Goal: Task Accomplishment & Management: Complete application form

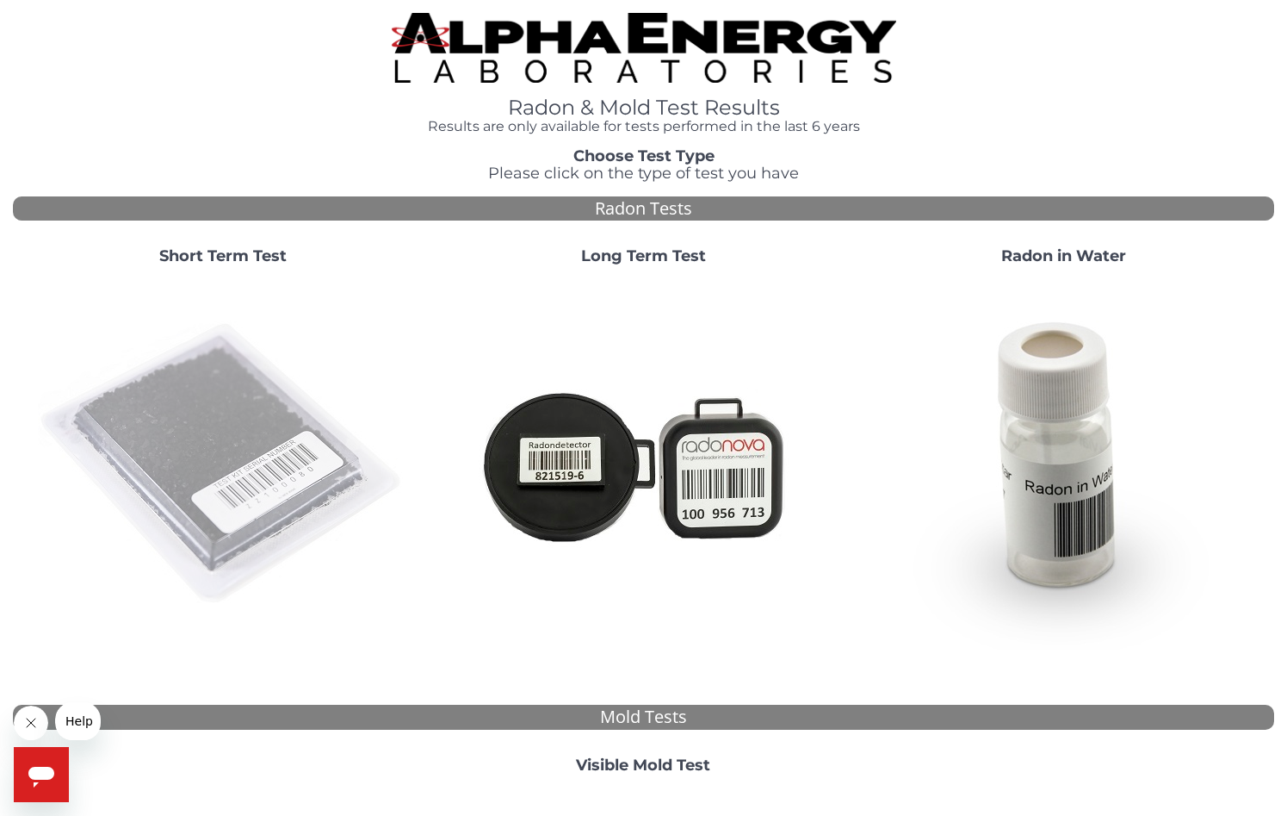
click at [189, 436] on img at bounding box center [223, 464] width 370 height 370
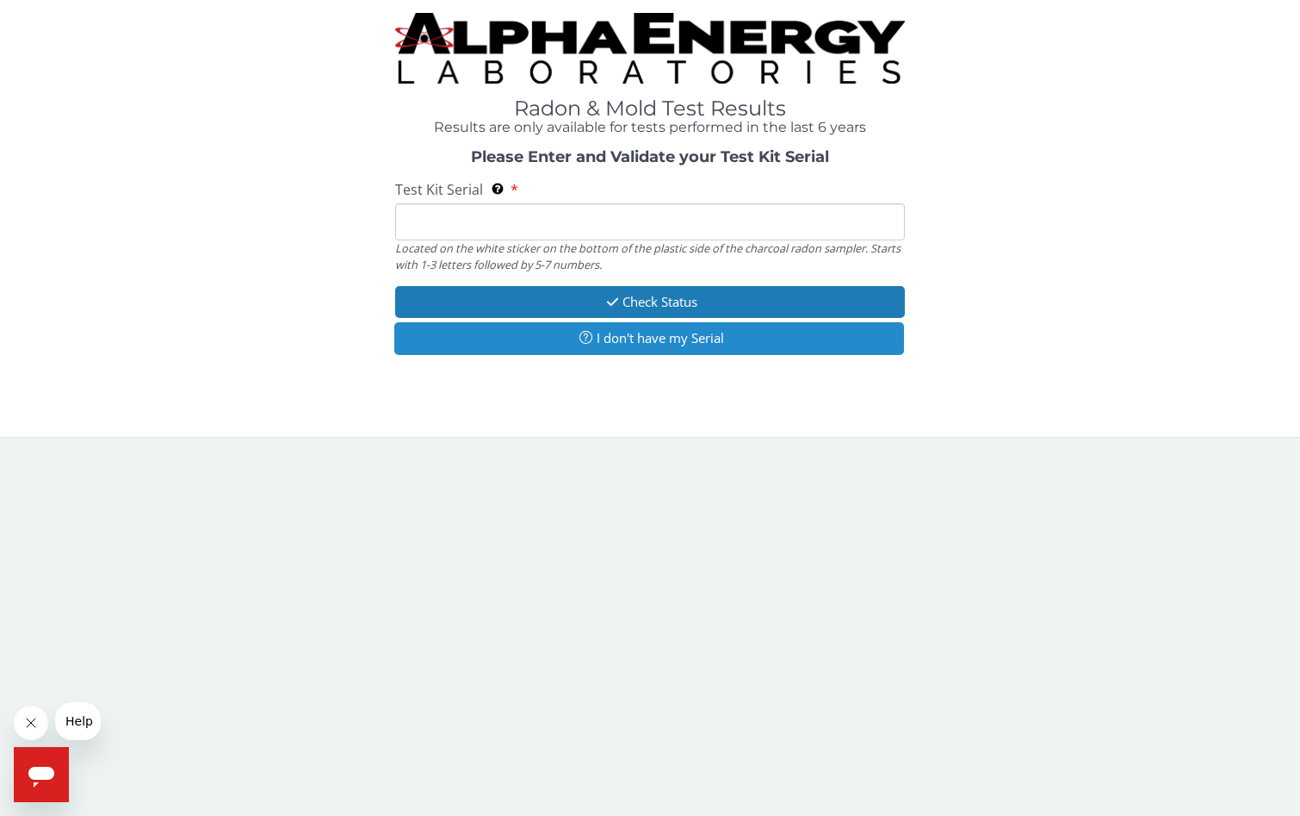
click at [621, 341] on button "I don't have my Serial" at bounding box center [649, 338] width 510 height 32
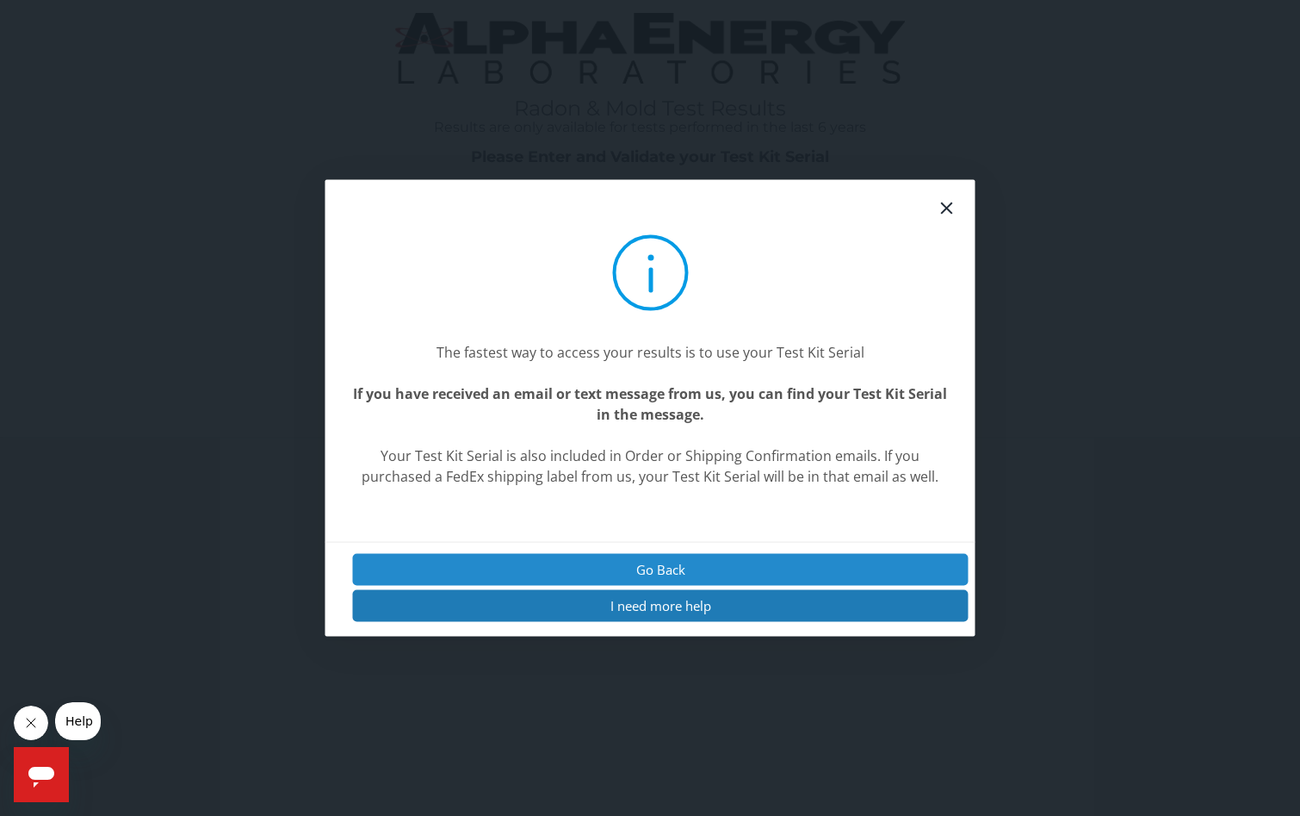
click at [636, 565] on button "Go Back" at bounding box center [661, 569] width 616 height 32
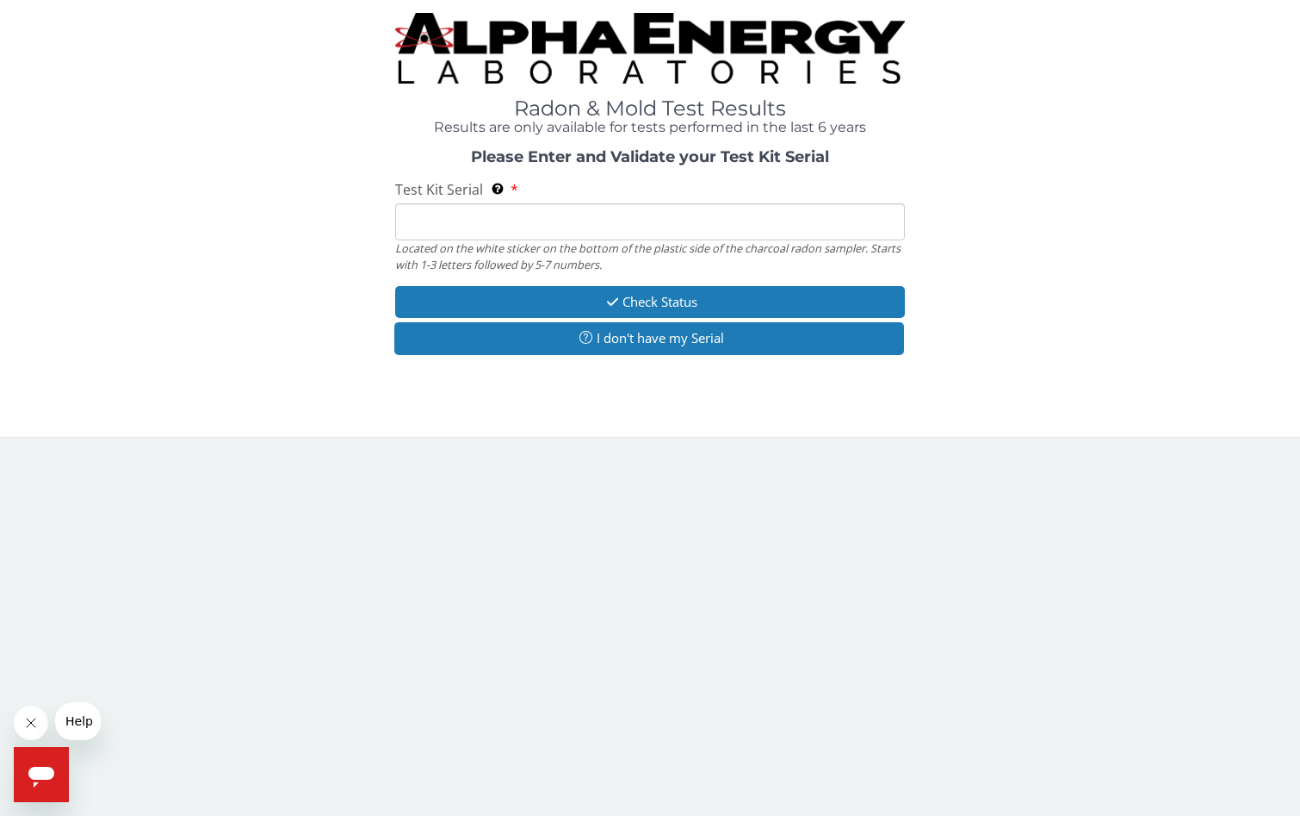
click at [636, 574] on button "Go Back" at bounding box center [667, 588] width 555 height 29
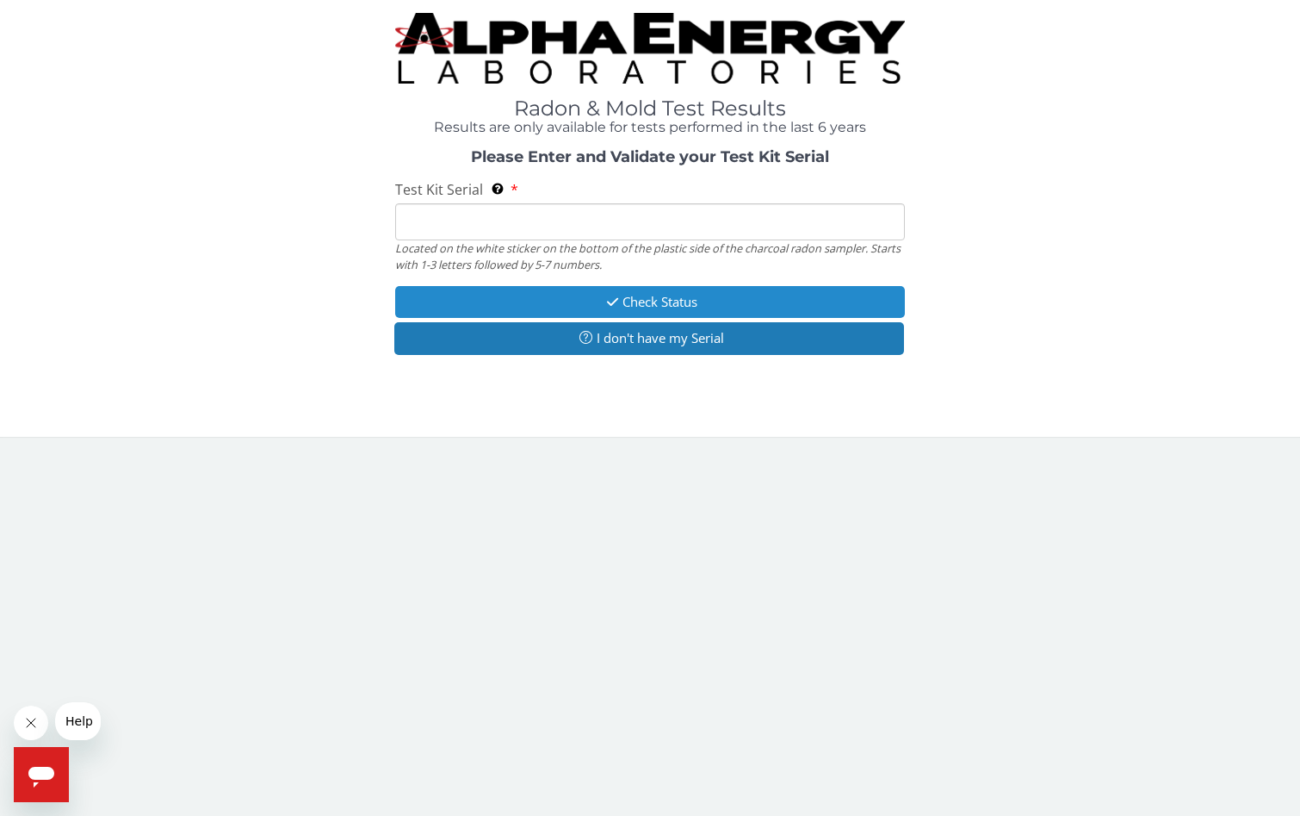
click at [627, 299] on button "Check Status" at bounding box center [650, 302] width 510 height 32
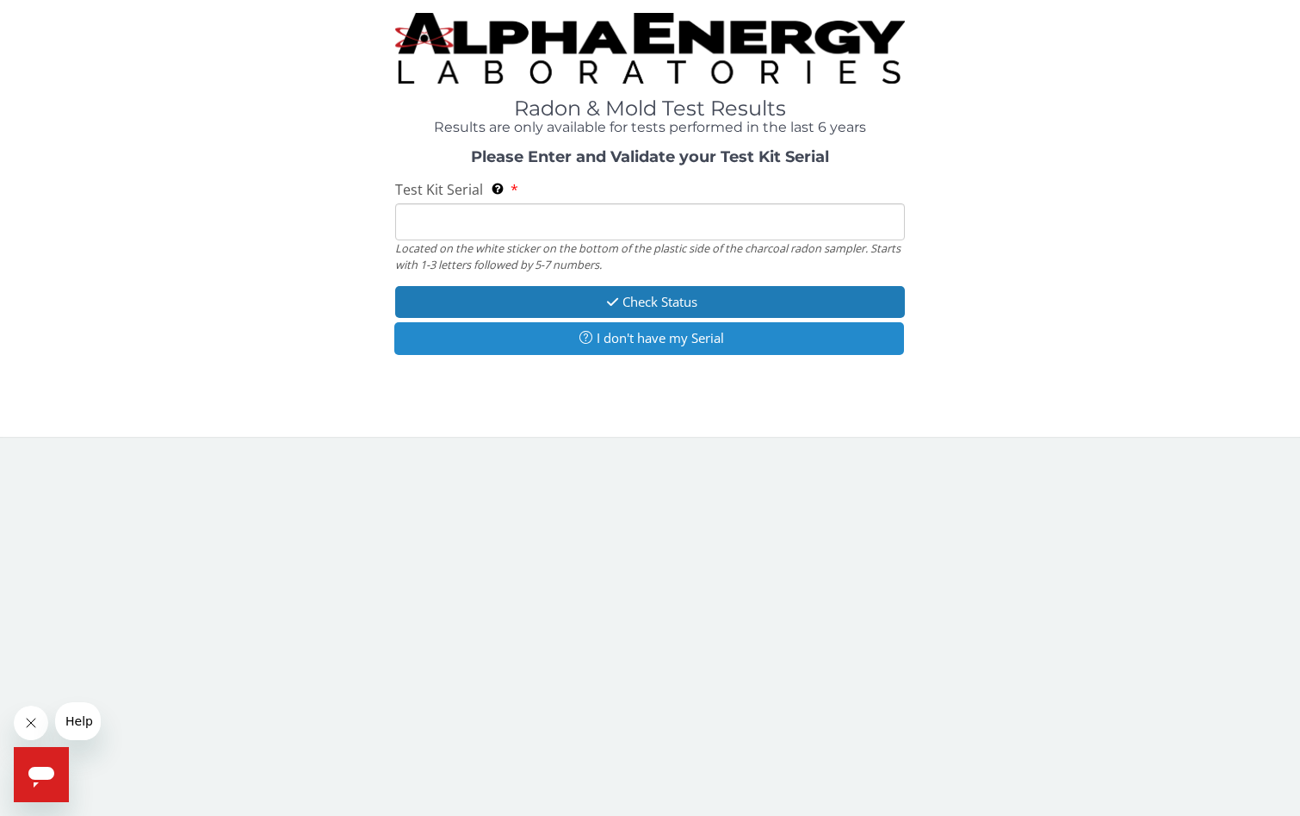
click at [626, 338] on button "I don't have my Serial" at bounding box center [649, 338] width 510 height 32
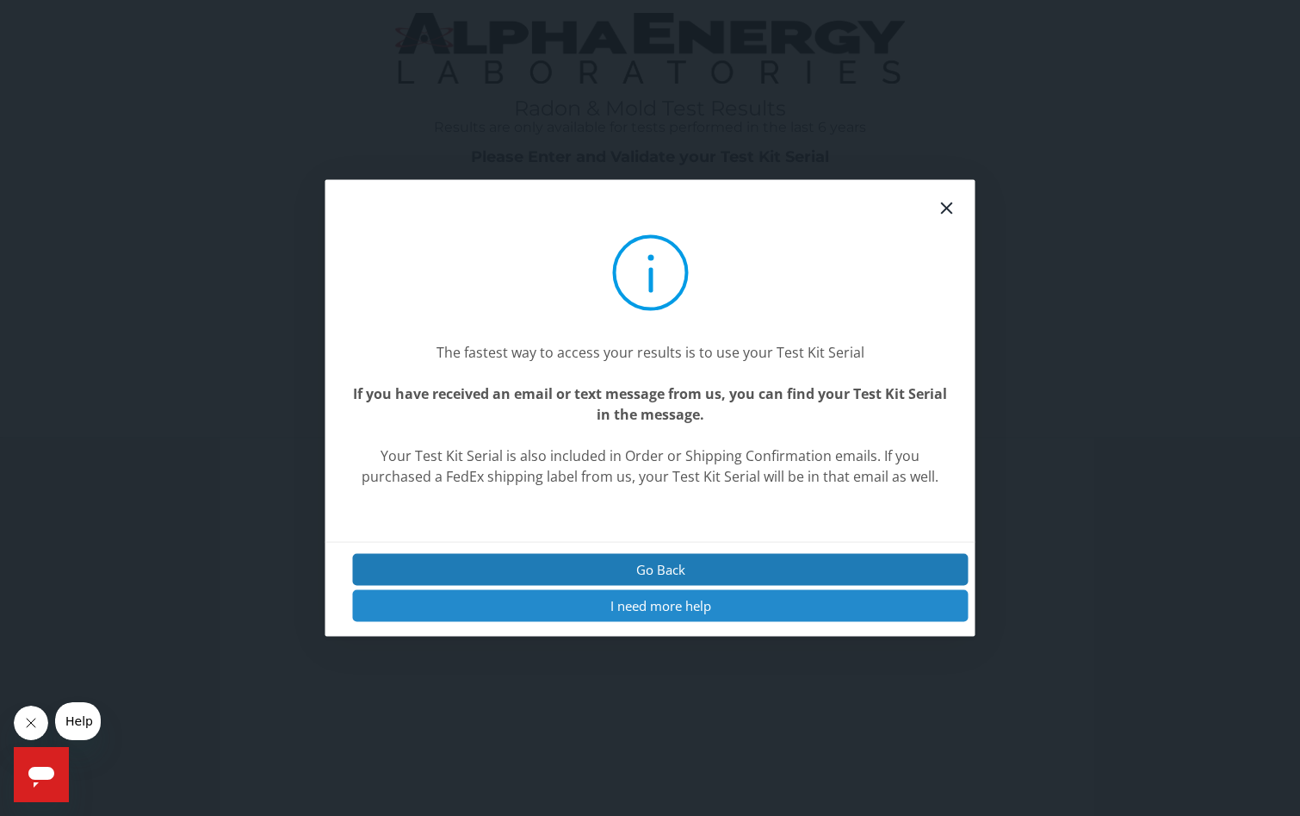
click at [638, 606] on button "I need more help" at bounding box center [661, 606] width 616 height 32
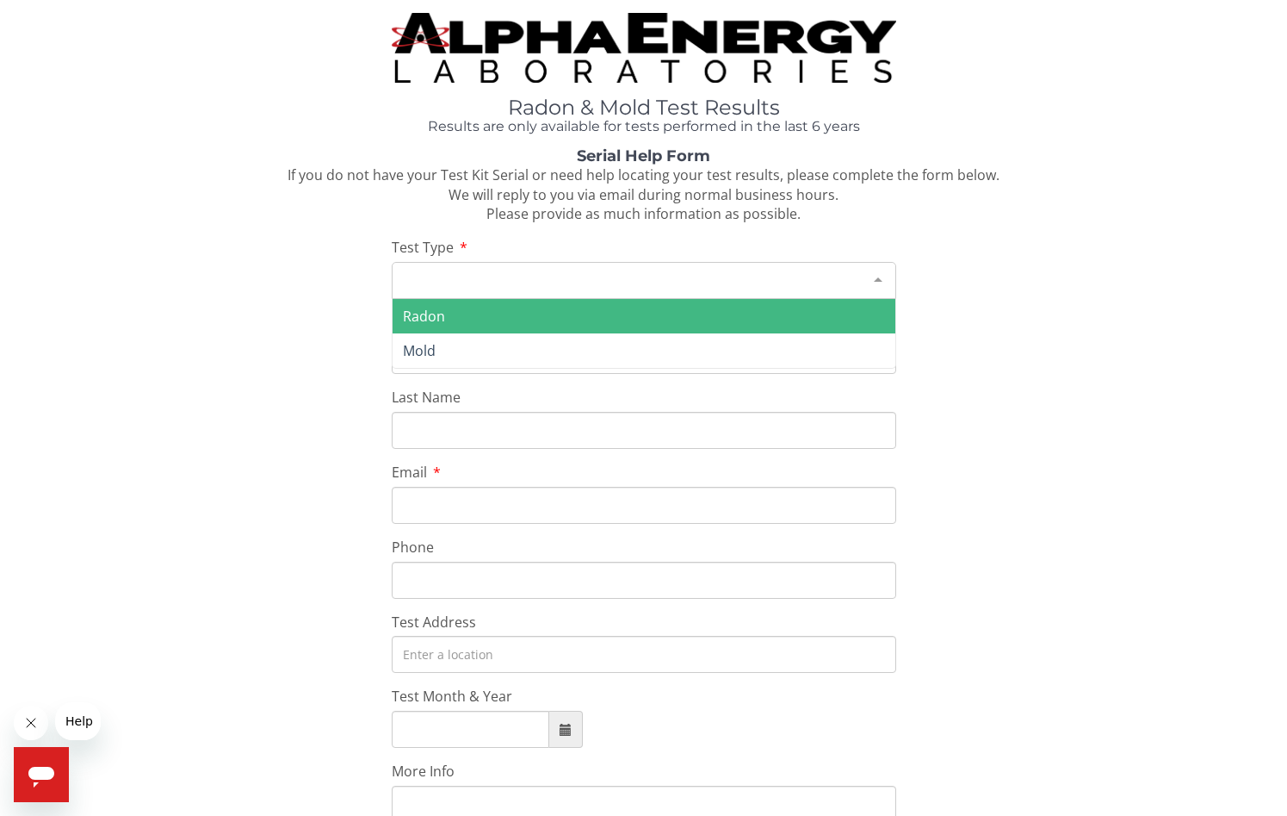
click at [877, 277] on div at bounding box center [878, 279] width 34 height 33
click at [417, 312] on span "Radon" at bounding box center [424, 316] width 42 height 19
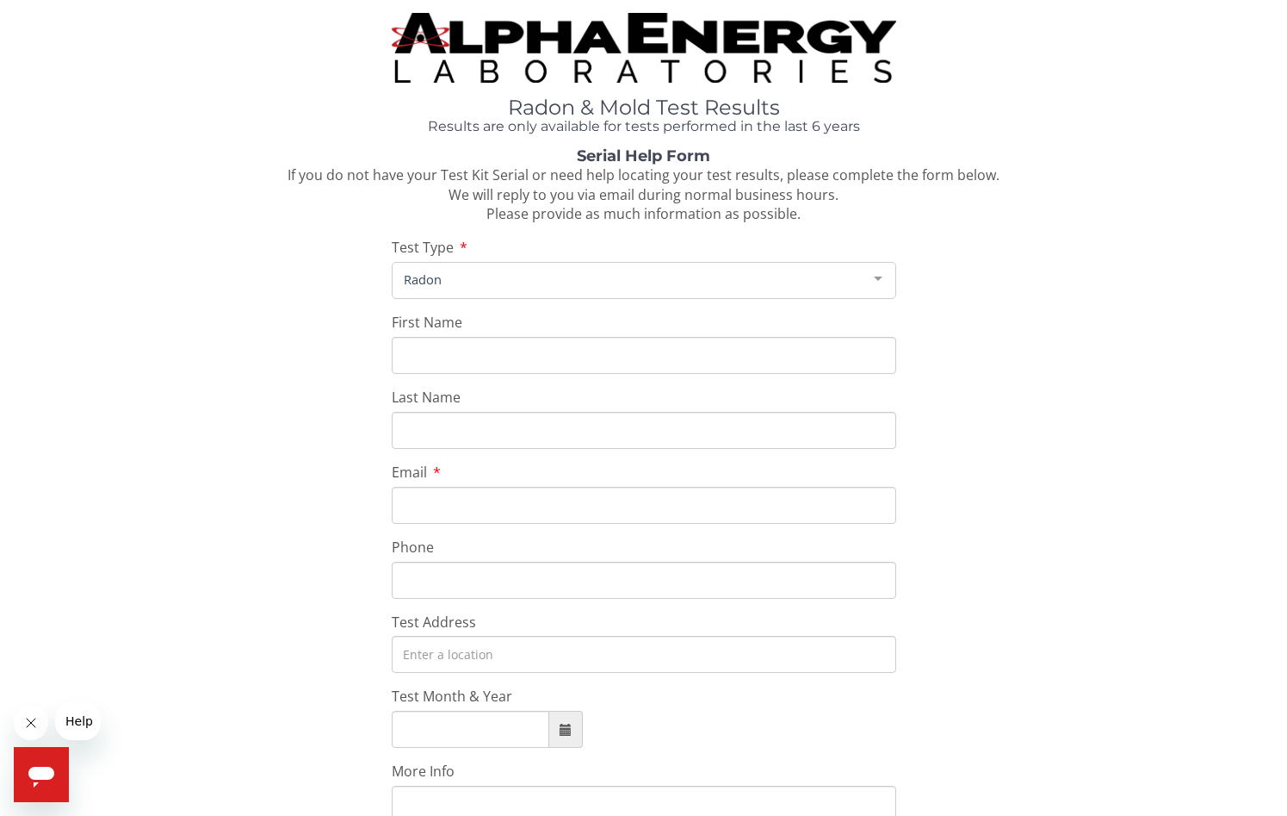
click at [421, 349] on input "First Name" at bounding box center [644, 355] width 505 height 37
type input "[PERSON_NAME]"
type input "[EMAIL_ADDRESS][DOMAIN_NAME]"
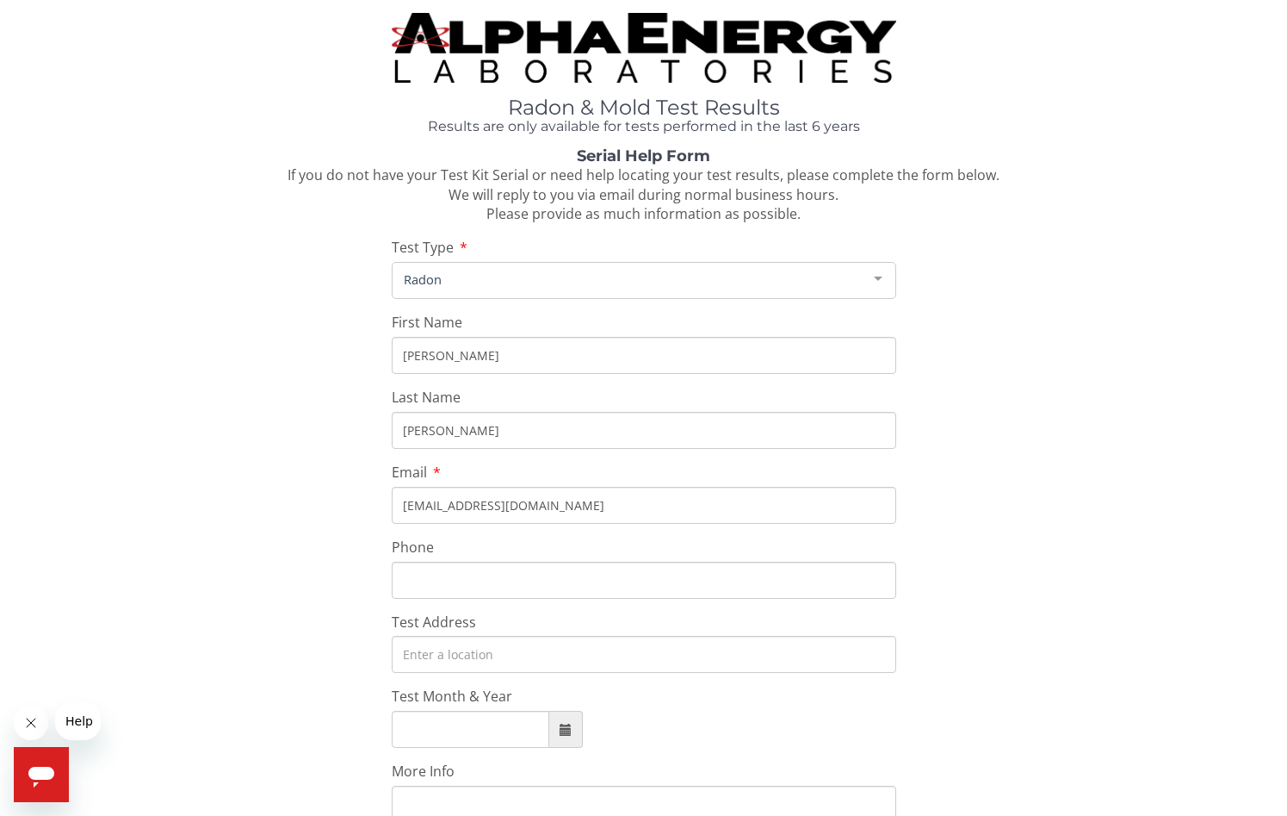
type input "[PHONE_NUMBER]"
type input "[STREET_ADDRESS][PERSON_NAME]"
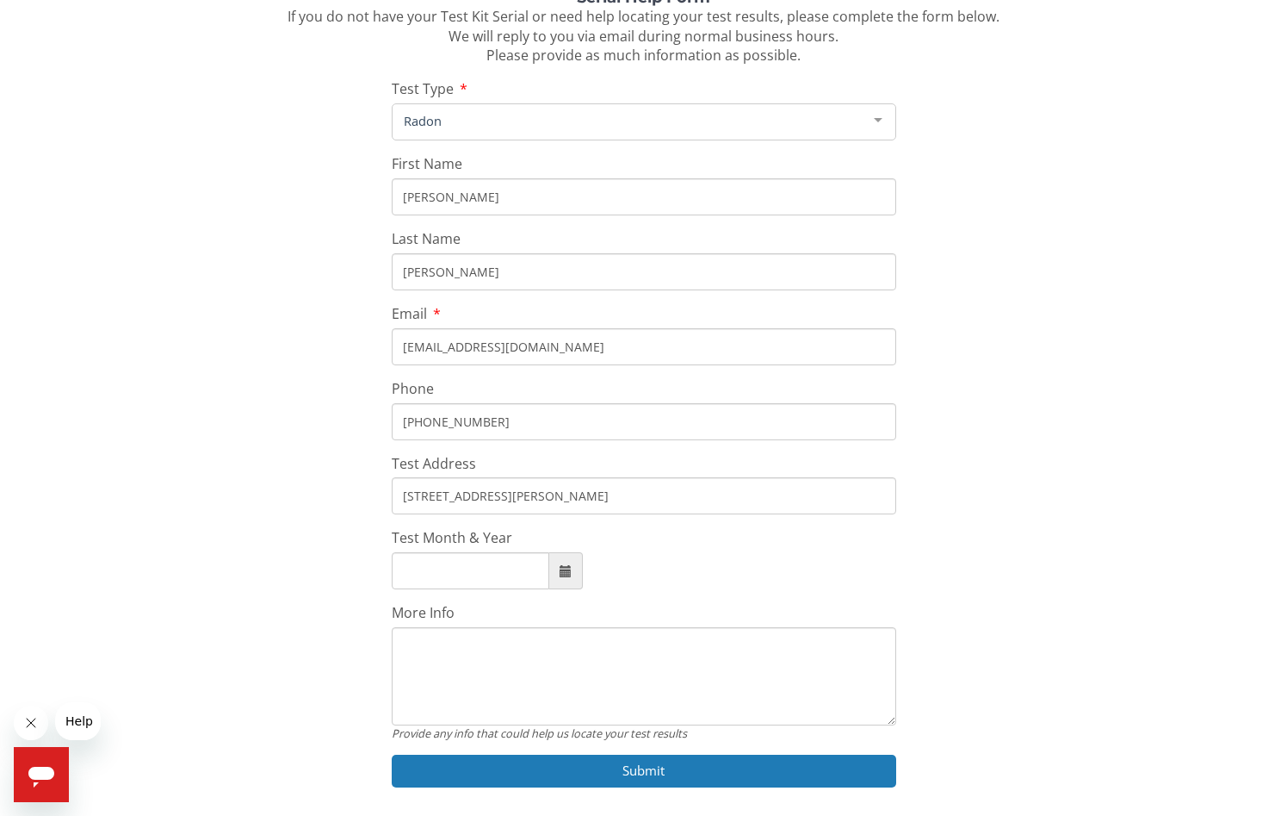
scroll to position [229, 0]
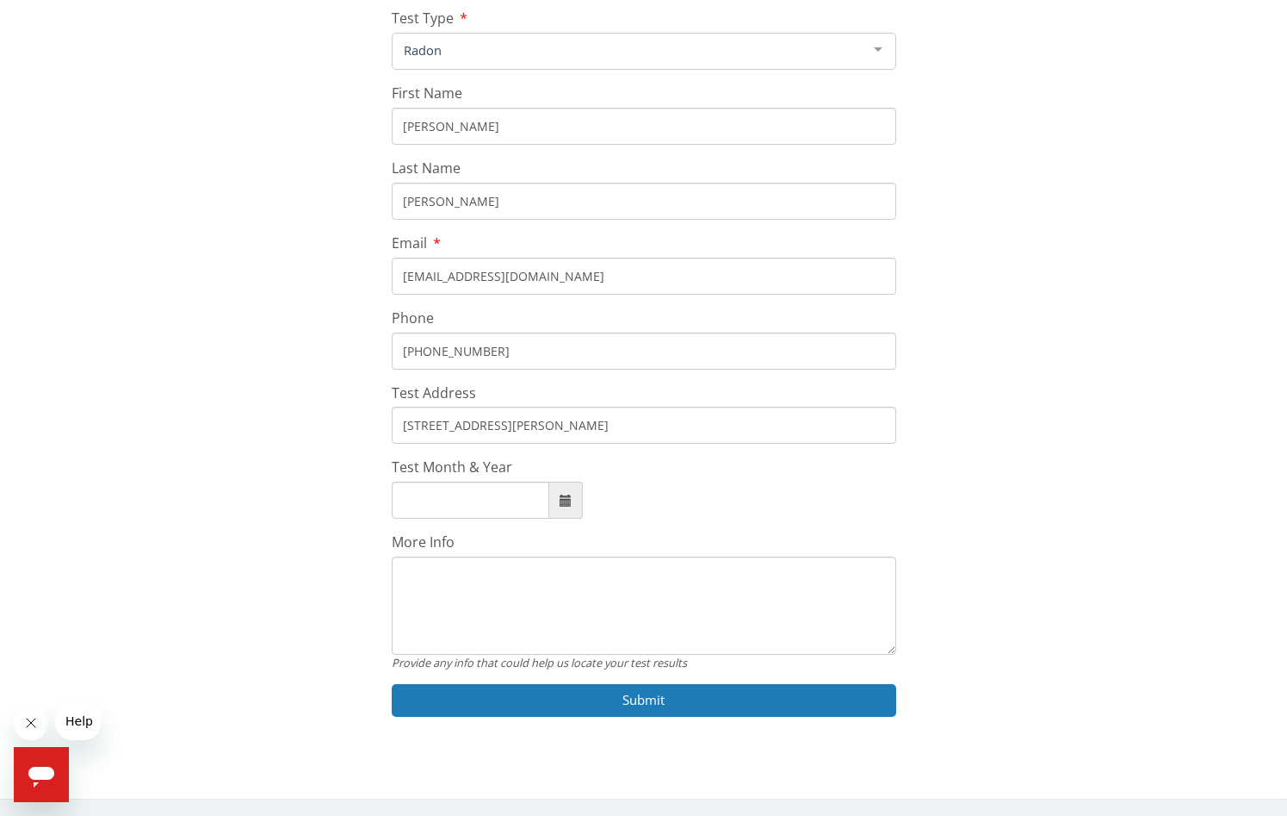
click at [565, 503] on span at bounding box center [566, 500] width 12 height 12
type input "[DATE]"
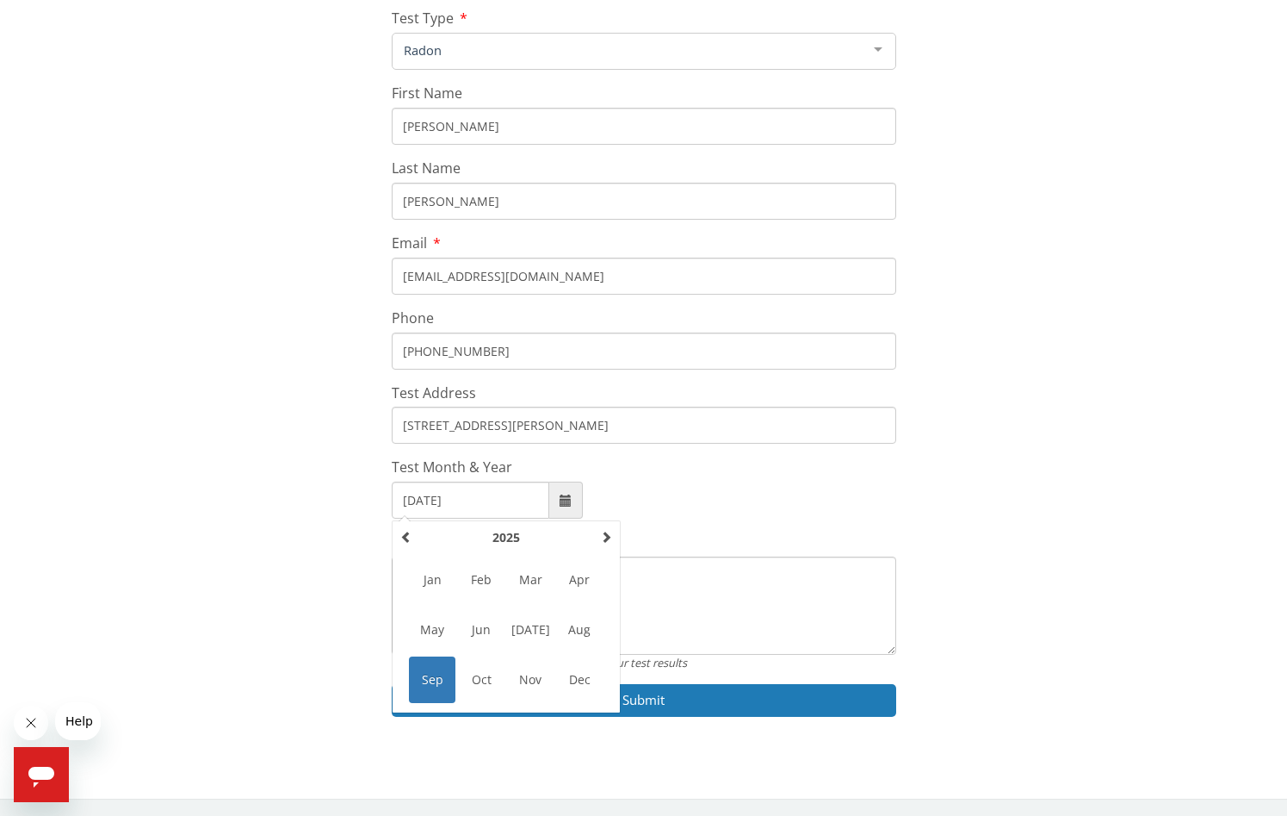
click at [425, 673] on span "Sep" at bounding box center [432, 679] width 47 height 47
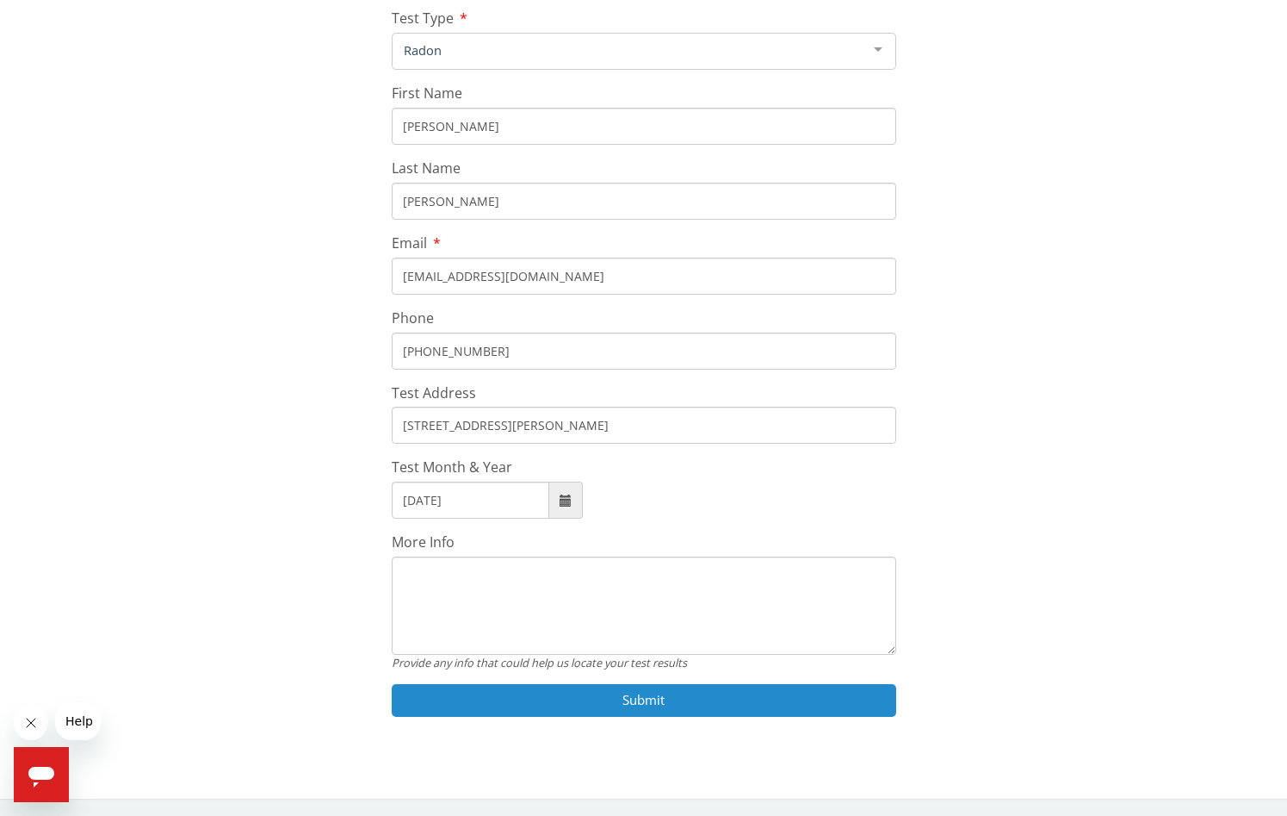
click at [621, 704] on button "Submit" at bounding box center [644, 700] width 505 height 32
click at [642, 695] on button "Submit" at bounding box center [644, 700] width 505 height 32
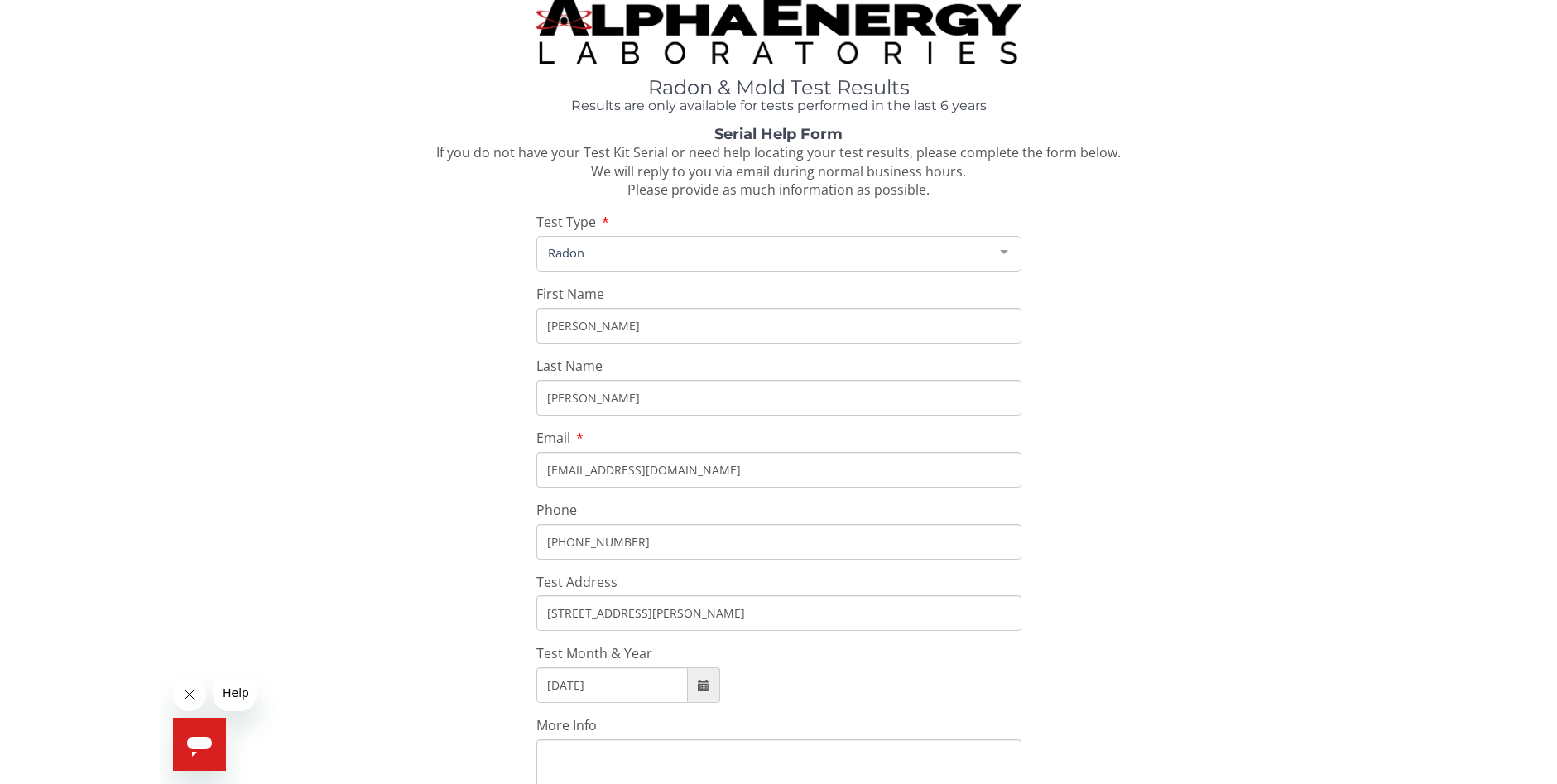
scroll to position [0, 0]
